Goal: Information Seeking & Learning: Learn about a topic

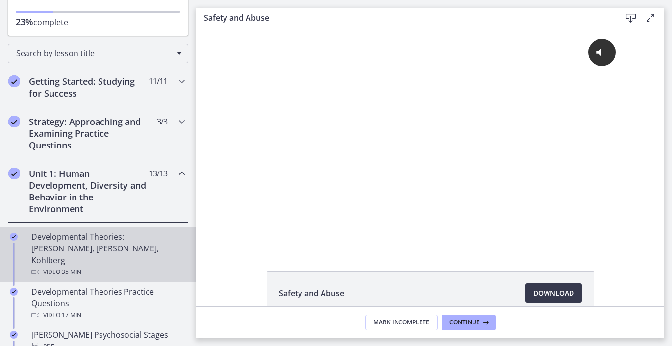
click at [72, 266] on span "· 35 min" at bounding box center [70, 272] width 21 height 12
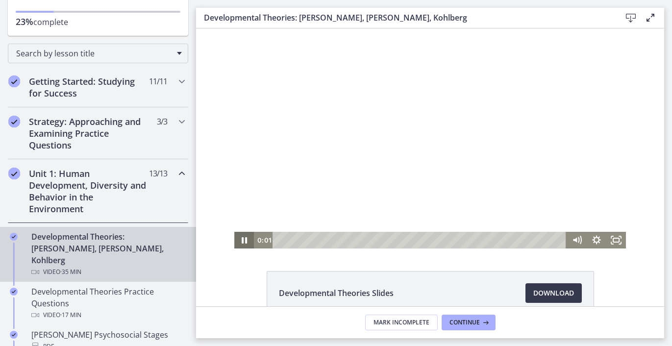
click at [235, 241] on icon "Pause" at bounding box center [244, 240] width 20 height 17
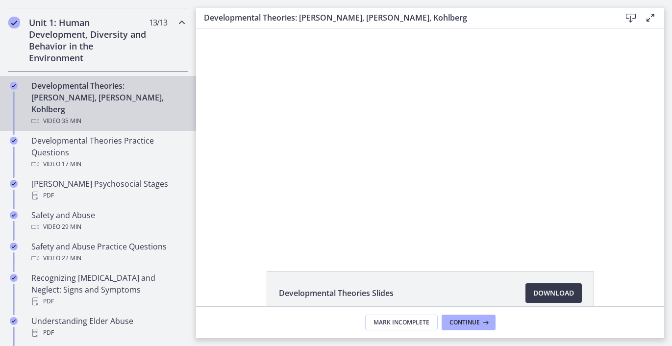
scroll to position [282, 0]
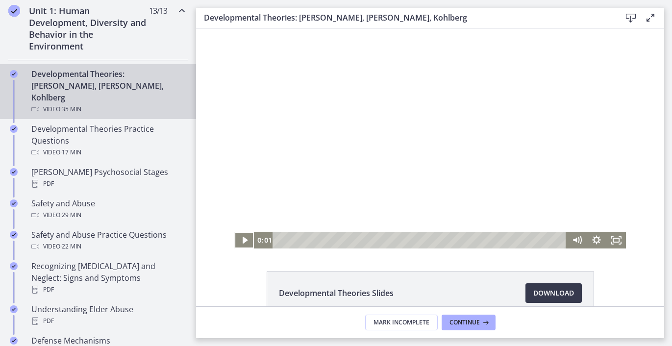
click at [234, 232] on button "Play Video" at bounding box center [244, 240] width 20 height 17
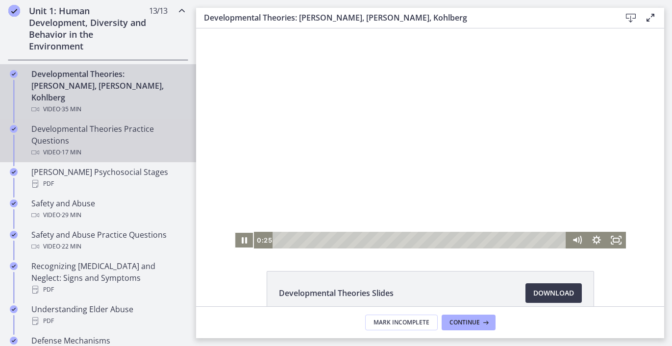
click at [134, 125] on div "Developmental Theories Practice Questions Video · 17 min" at bounding box center [107, 140] width 153 height 35
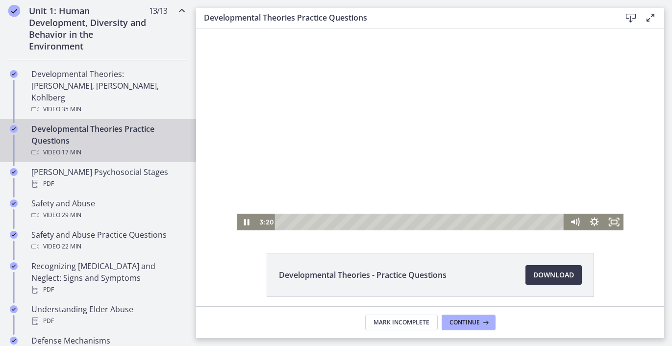
scroll to position [31, 0]
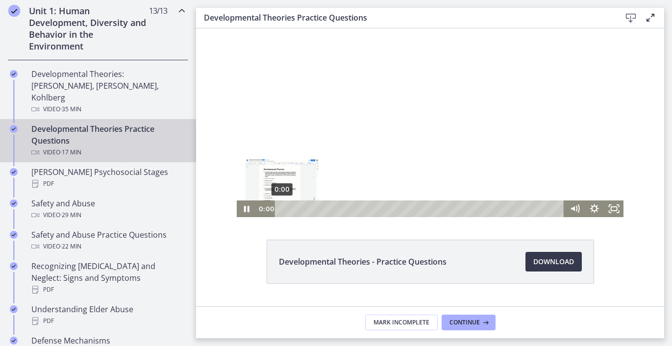
drag, startPoint x: 332, startPoint y: 208, endPoint x: 266, endPoint y: 201, distance: 65.5
click at [269, 201] on div "0:00 0:00" at bounding box center [410, 208] width 308 height 17
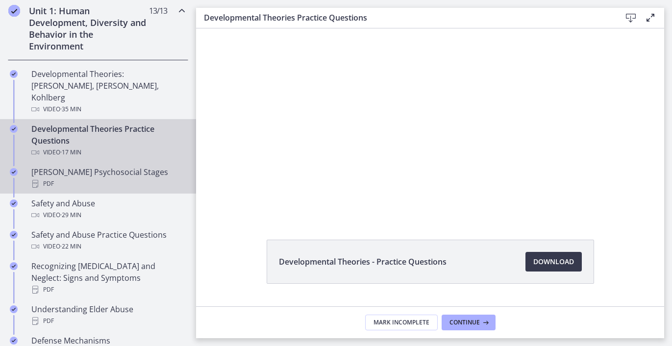
click at [63, 166] on div "[PERSON_NAME] Psychosocial Stages PDF" at bounding box center [107, 178] width 153 height 24
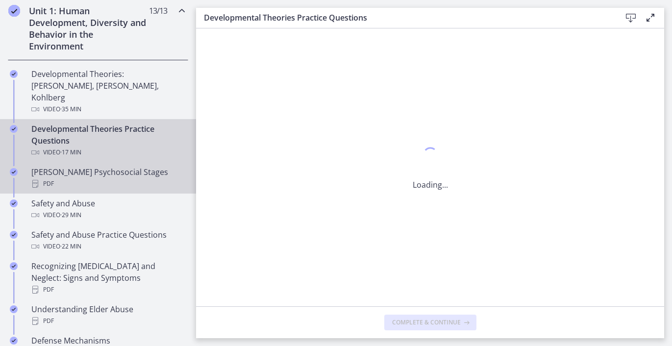
scroll to position [0, 0]
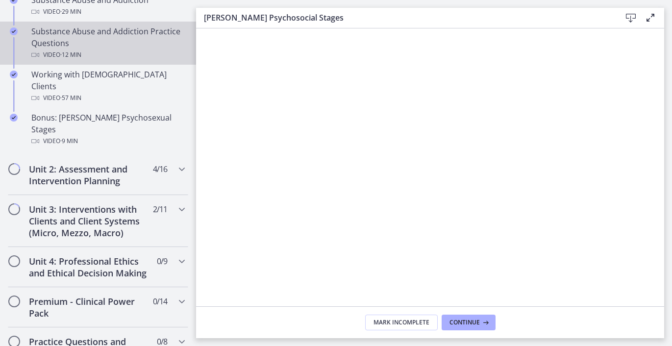
scroll to position [686, 0]
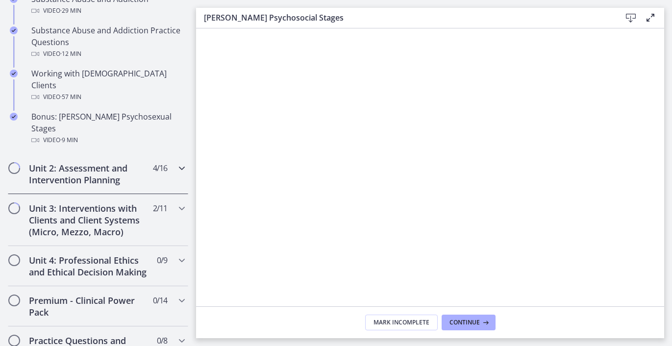
click at [86, 162] on h2 "Unit 2: Assessment and Intervention Planning" at bounding box center [89, 174] width 120 height 24
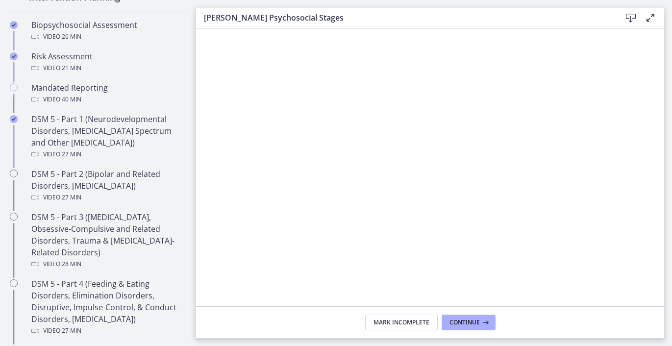
scroll to position [337, 0]
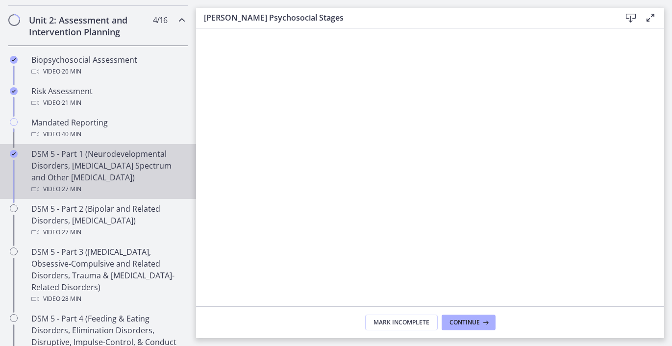
click at [86, 150] on div "DSM 5 - Part 1 (Neurodevelopmental Disorders, [MEDICAL_DATA] Spectrum and Other…" at bounding box center [107, 171] width 153 height 47
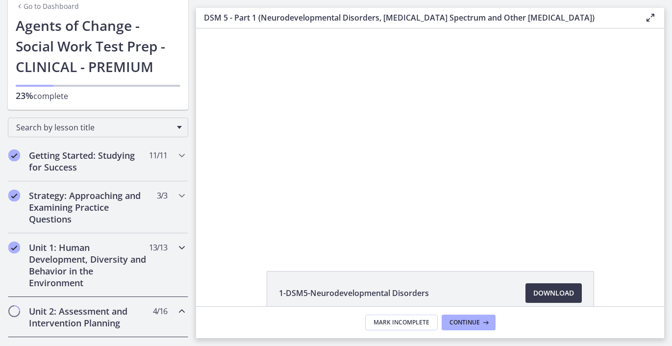
click at [69, 277] on h2 "Unit 1: Human Development, Diversity and Behavior in the Environment" at bounding box center [89, 265] width 120 height 47
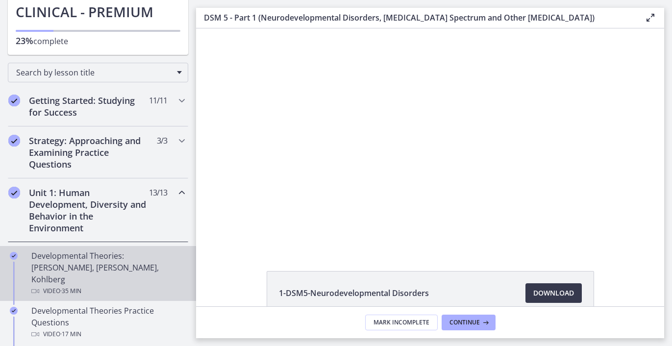
scroll to position [109, 0]
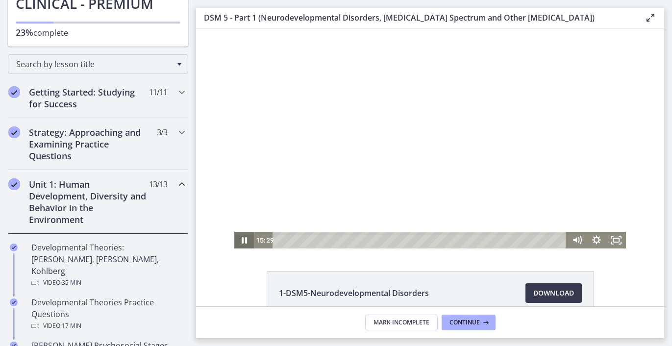
click at [241, 245] on icon "Pause" at bounding box center [244, 240] width 20 height 17
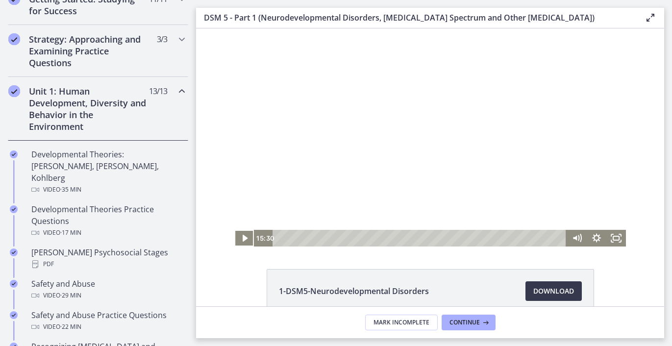
scroll to position [0, 0]
